Goal: Transaction & Acquisition: Purchase product/service

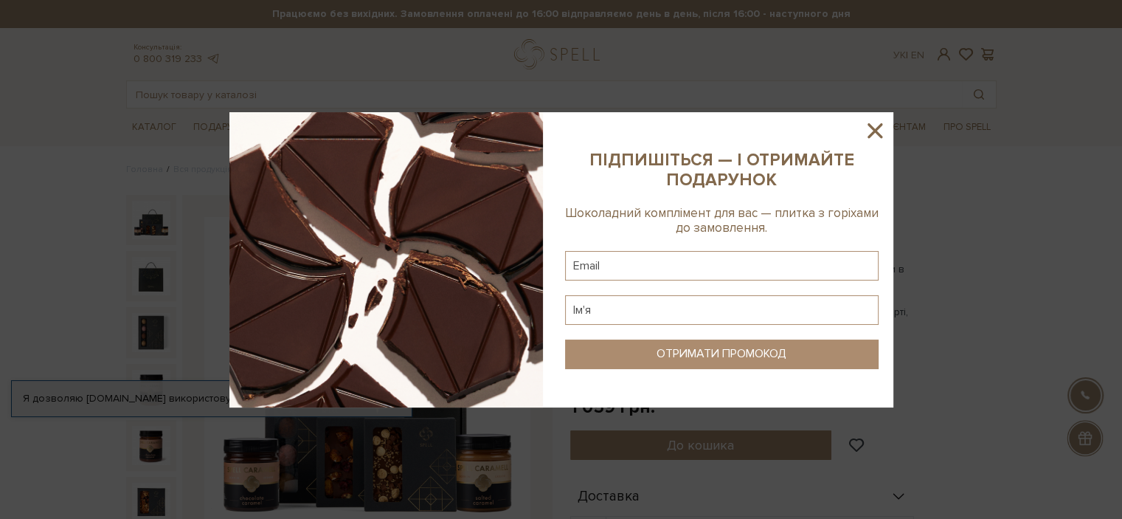
click at [876, 131] on icon at bounding box center [875, 130] width 15 height 15
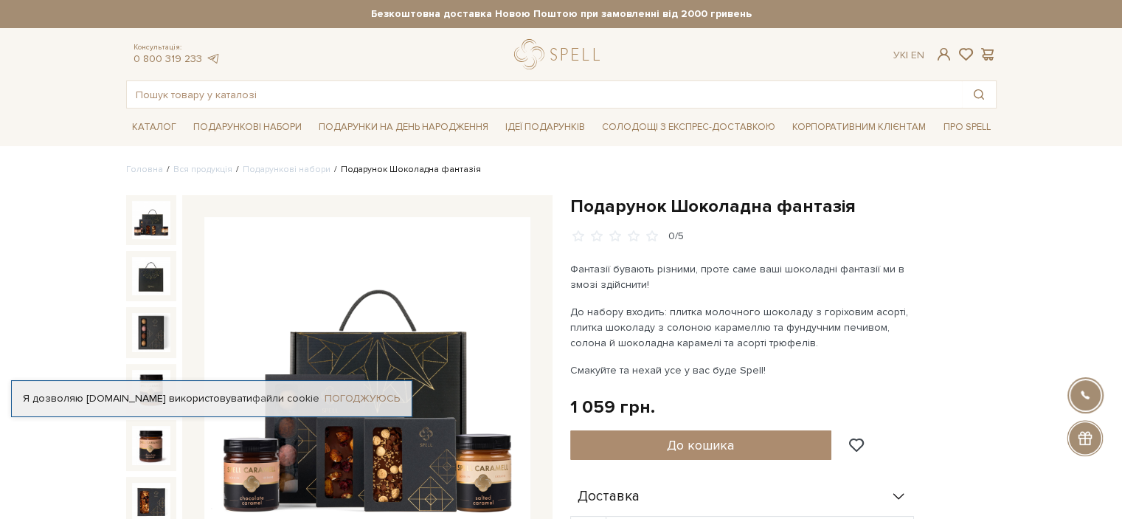
click at [373, 402] on link "Погоджуюсь" at bounding box center [362, 398] width 75 height 13
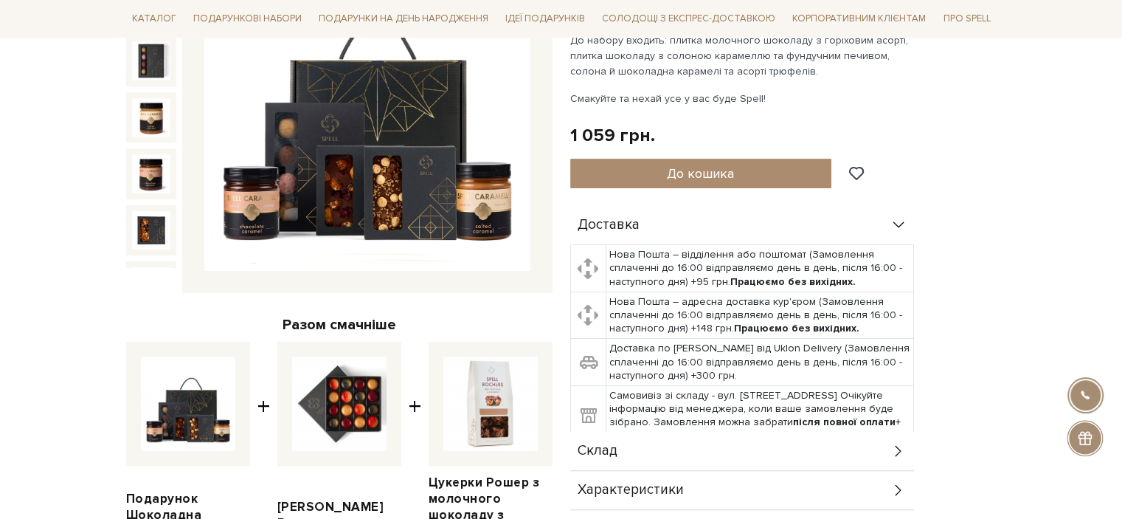
scroll to position [221, 0]
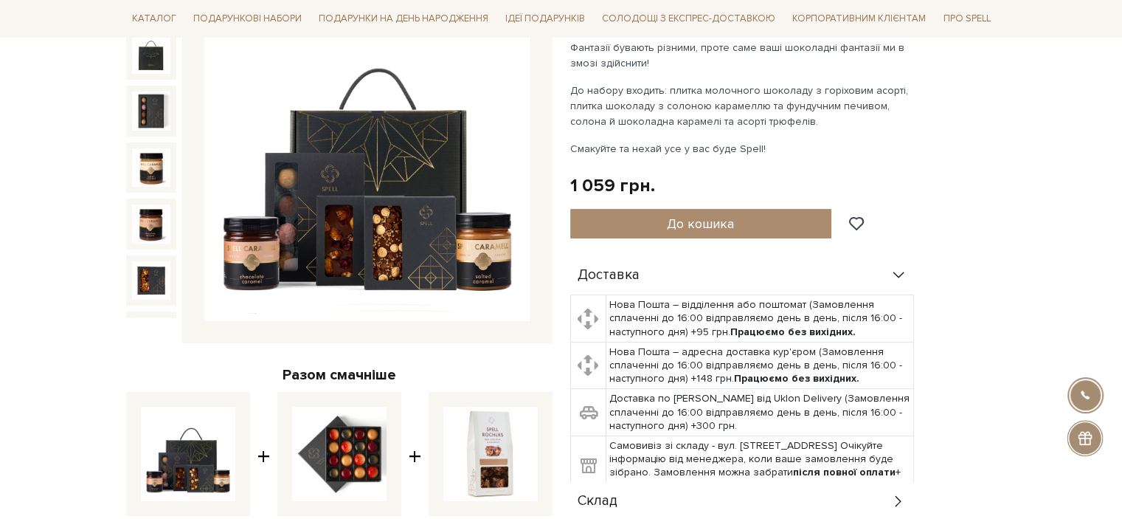
click at [378, 203] on img at bounding box center [367, 159] width 326 height 326
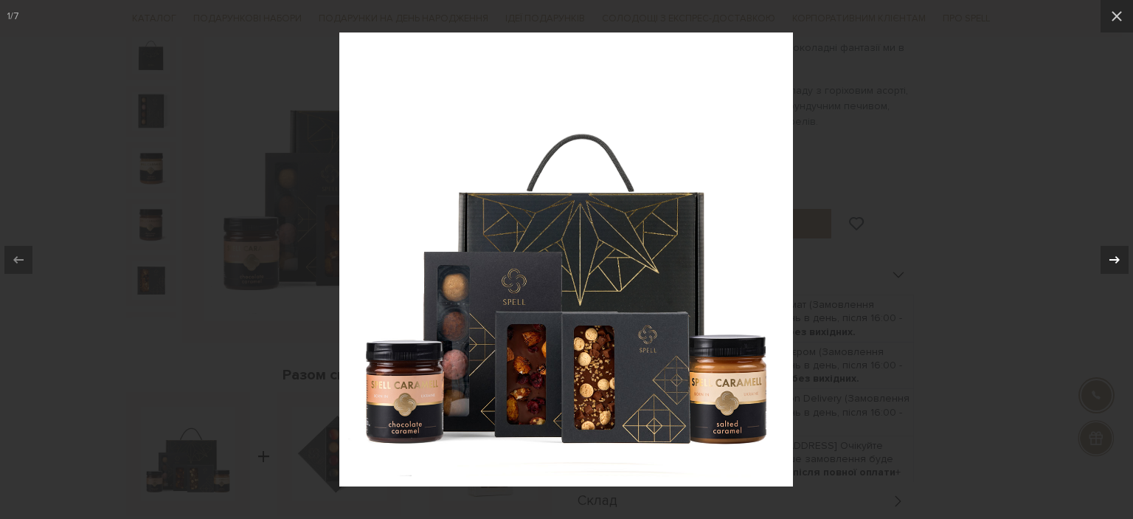
click at [1115, 260] on icon at bounding box center [1115, 260] width 18 height 18
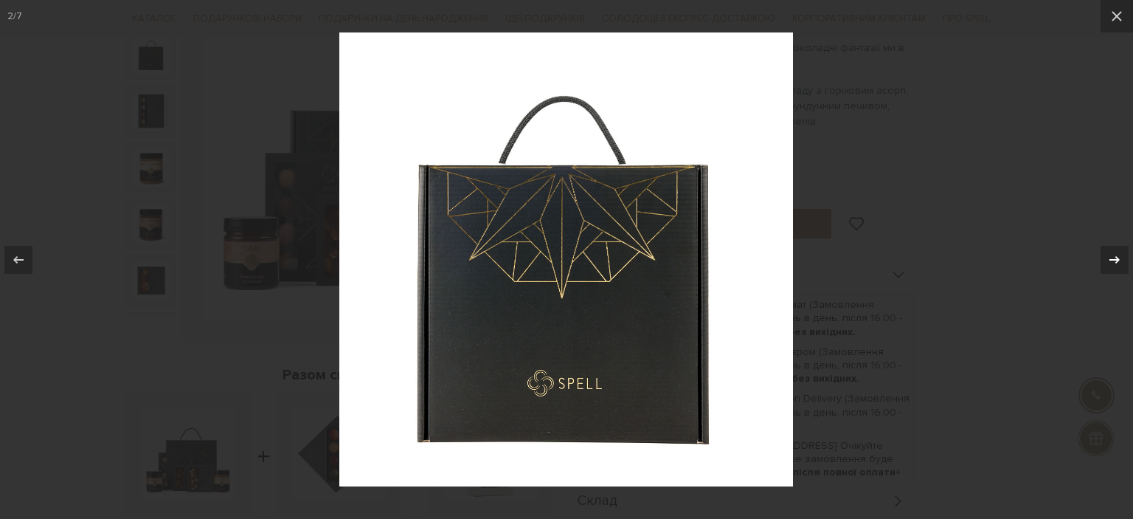
click at [1115, 260] on icon at bounding box center [1115, 260] width 18 height 18
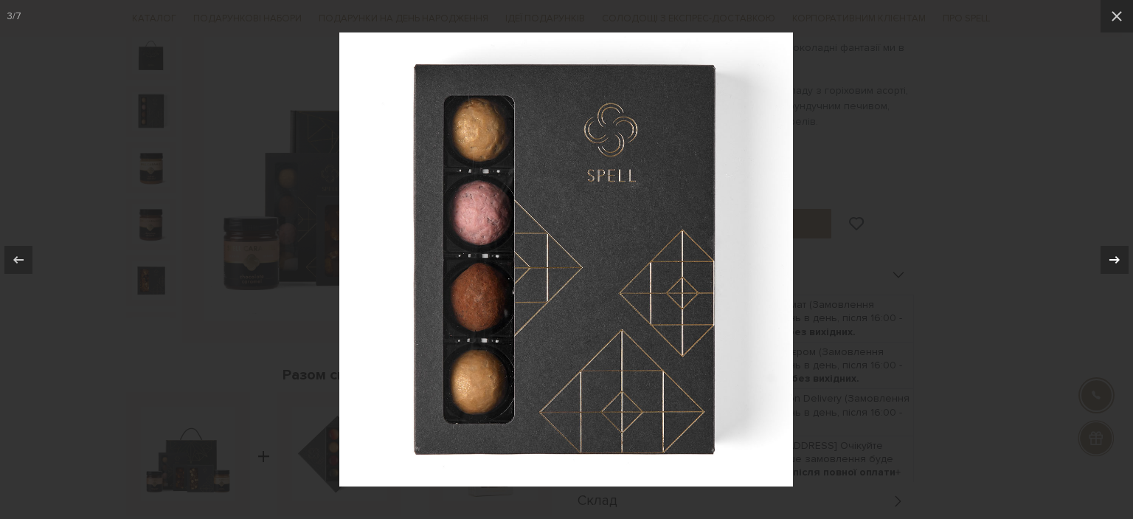
click at [1116, 259] on icon at bounding box center [1115, 258] width 10 height 7
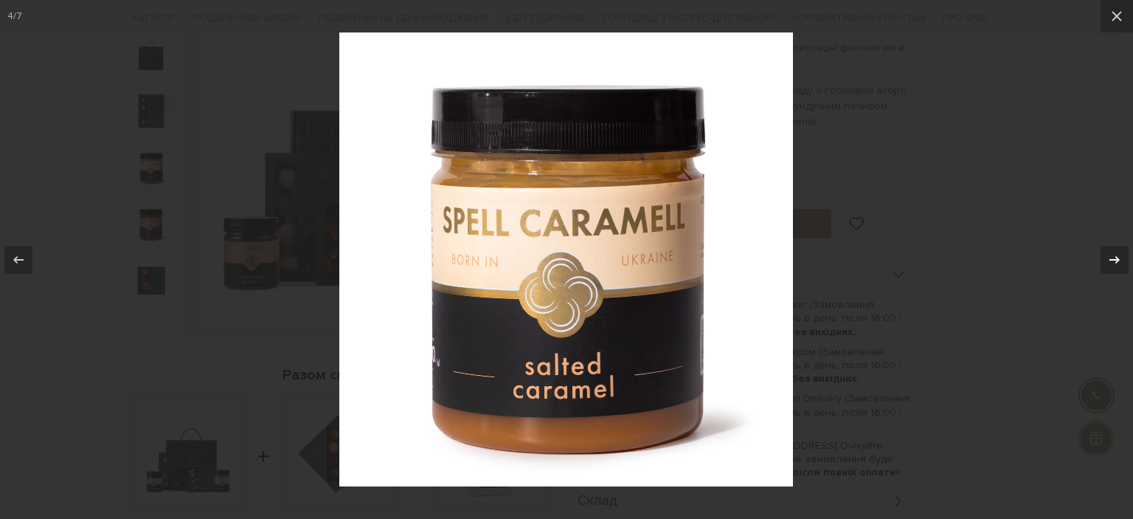
click at [1116, 259] on icon at bounding box center [1115, 258] width 10 height 7
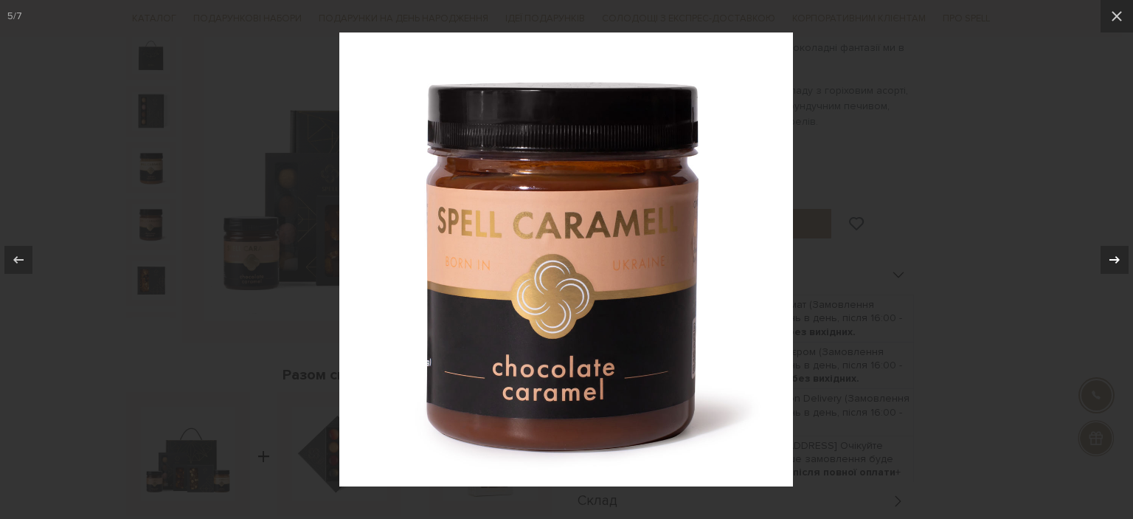
click at [1116, 259] on icon at bounding box center [1115, 258] width 10 height 7
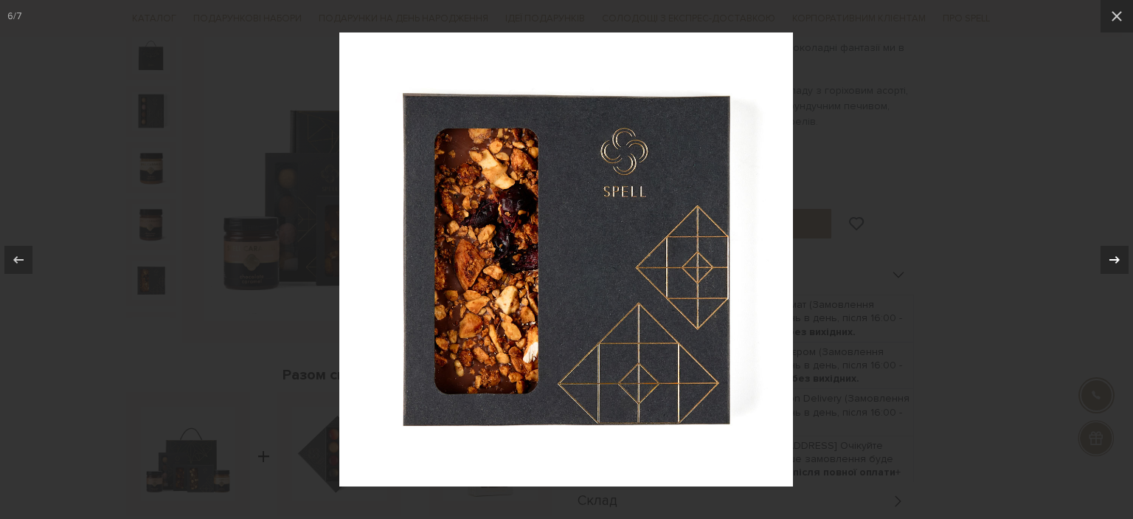
click at [1116, 259] on icon at bounding box center [1115, 258] width 10 height 7
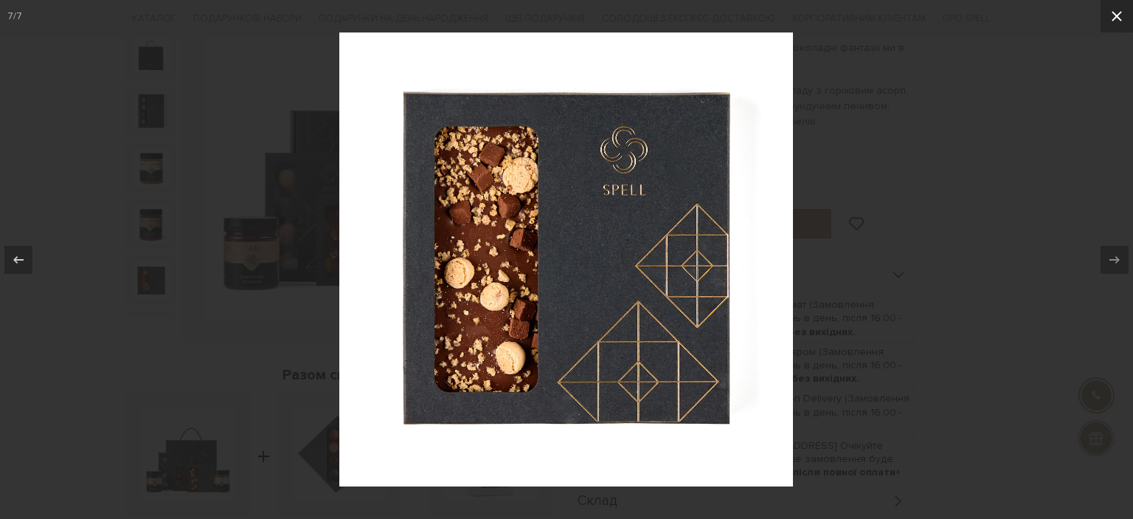
click at [1121, 7] on icon at bounding box center [1117, 16] width 18 height 18
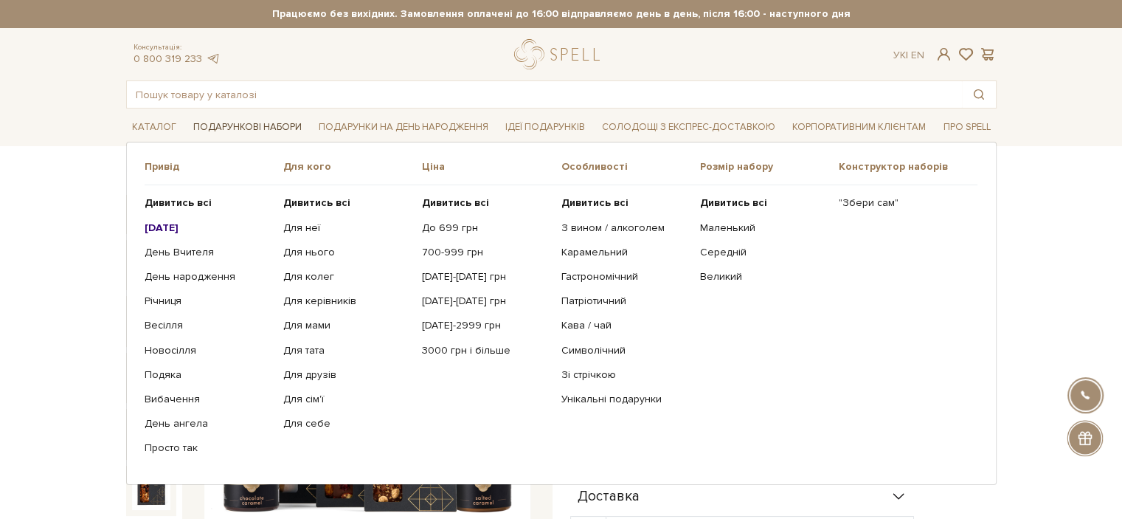
click at [227, 120] on link "Подарункові набори" at bounding box center [247, 127] width 120 height 23
